Goal: Find specific page/section: Find specific page/section

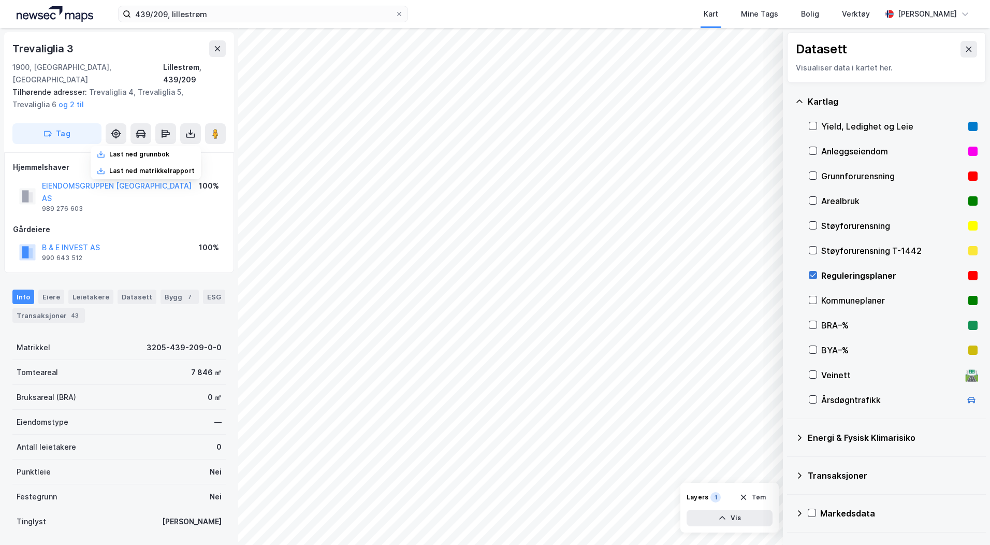
click at [814, 273] on icon at bounding box center [813, 274] width 7 height 7
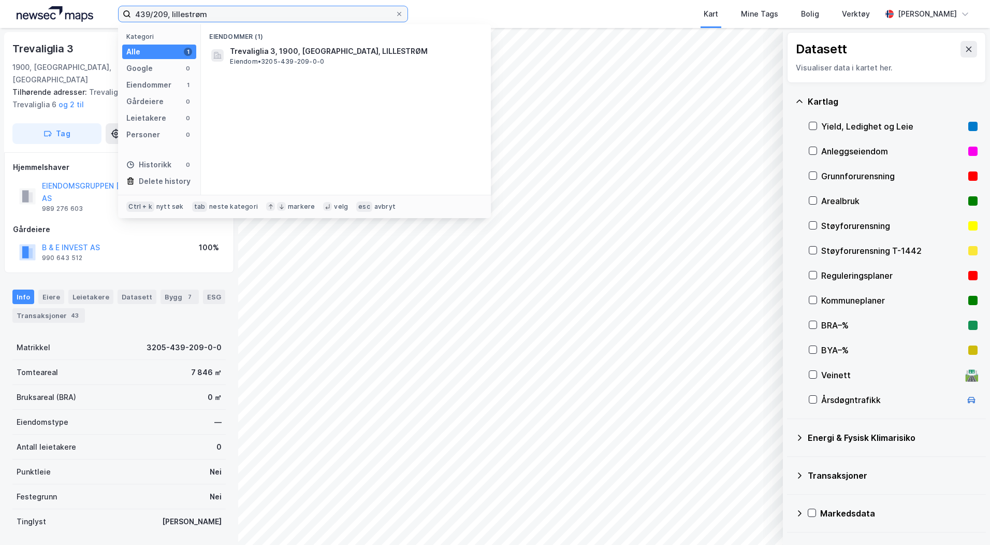
drag, startPoint x: 211, startPoint y: 13, endPoint x: 112, endPoint y: 10, distance: 98.5
click at [112, 10] on div "439/209, lillestrøm Kategori Alle 1 Google 0 Eiendommer 1 Gårdeiere 0 Leietaker…" at bounding box center [495, 14] width 990 height 28
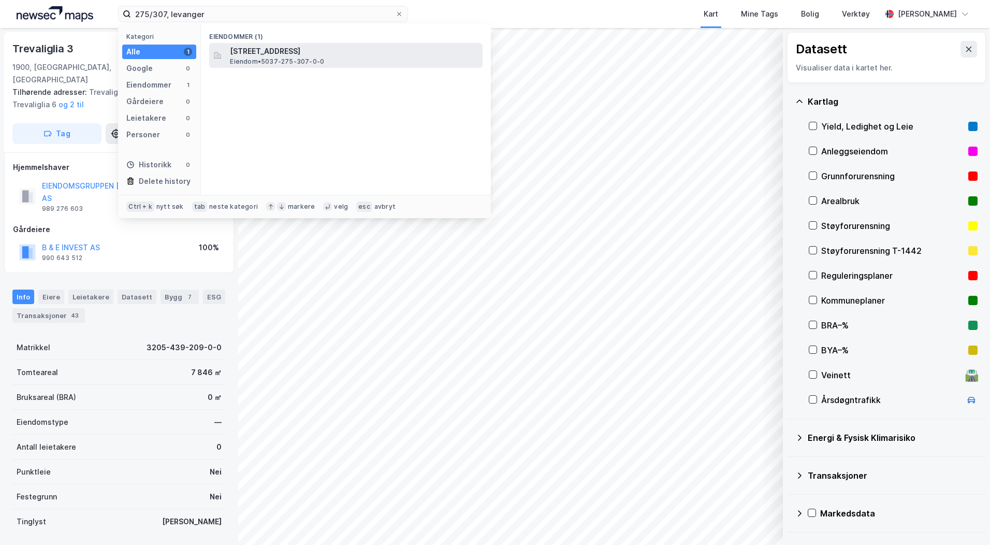
click at [328, 55] on span "[STREET_ADDRESS]" at bounding box center [354, 51] width 249 height 12
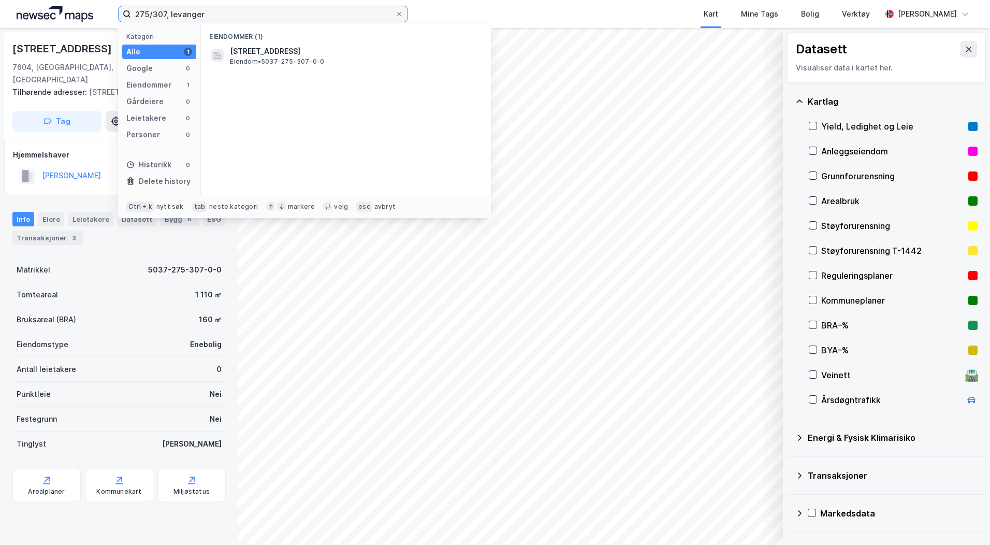
drag, startPoint x: 214, startPoint y: 11, endPoint x: 74, endPoint y: 10, distance: 139.9
click at [74, 10] on div "275/307, levanger Kategori Alle 1 Google 0 Eiendommer 1 Gårdeiere 0 Leietakere …" at bounding box center [495, 14] width 990 height 28
type input "21/44, verdal"
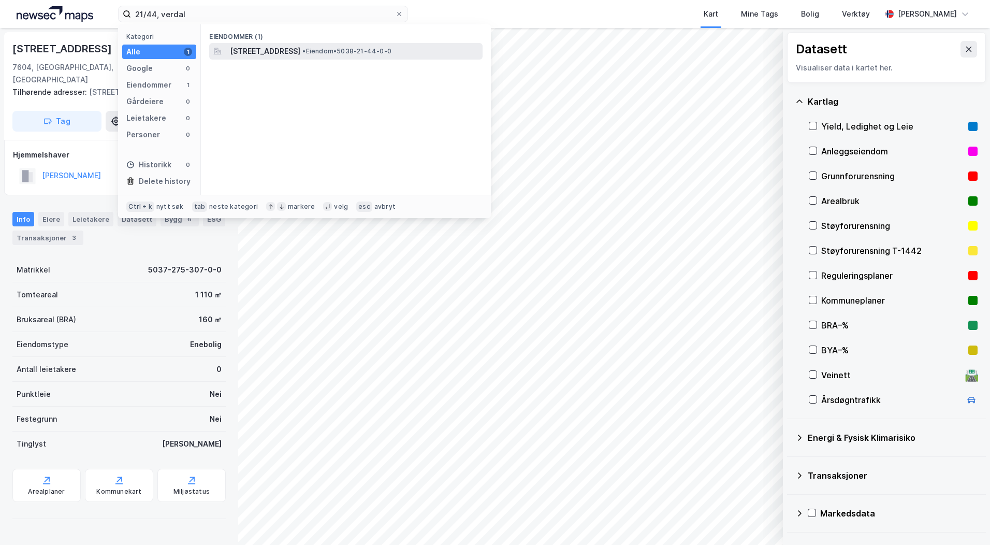
click at [274, 56] on span "[STREET_ADDRESS]" at bounding box center [265, 51] width 70 height 12
